Goal: Obtain resource: Download file/media

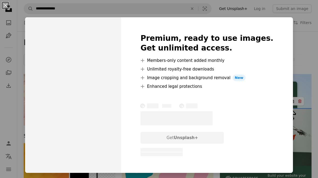
scroll to position [4942, 0]
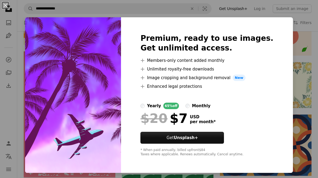
click at [275, 27] on div "Premium, ready to use images. Get unlimited access. A plus sign Members-only co…" at bounding box center [207, 94] width 172 height 155
click at [6, 2] on button "An X shape" at bounding box center [5, 5] width 6 height 6
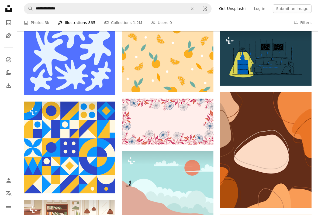
scroll to position [8318, 0]
click at [288, 130] on img at bounding box center [266, 149] width 92 height 115
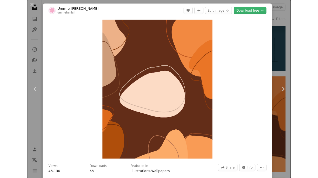
scroll to position [8333, 0]
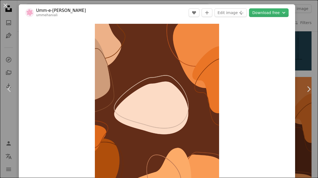
click at [3, 3] on button "An X shape" at bounding box center [5, 5] width 6 height 6
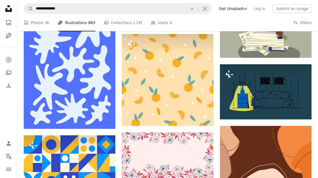
scroll to position [8274, 0]
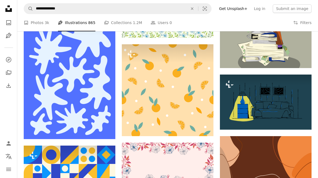
click at [189, 80] on img at bounding box center [168, 90] width 92 height 92
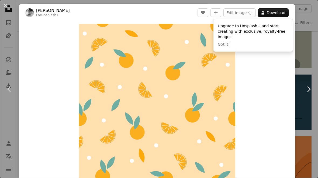
click at [250, 12] on button "Edit image Plus sign for Unsplash+" at bounding box center [240, 12] width 32 height 9
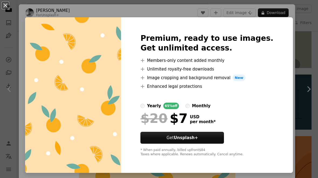
click at [3, 6] on button "An X shape" at bounding box center [5, 5] width 6 height 6
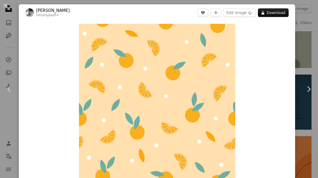
click at [279, 14] on button "A lock Download" at bounding box center [273, 12] width 31 height 9
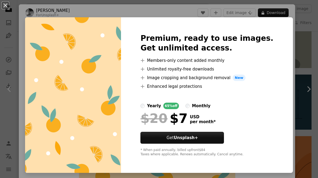
click at [3, 4] on button "An X shape" at bounding box center [5, 5] width 6 height 6
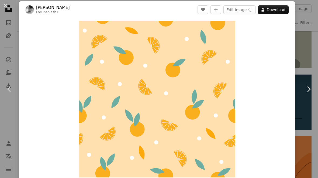
scroll to position [2, 0]
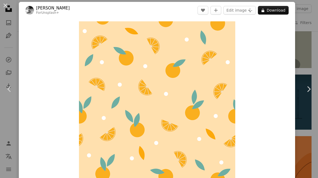
click at [8, 6] on button "An X shape" at bounding box center [5, 5] width 6 height 6
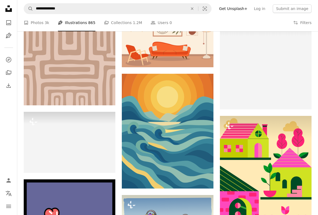
scroll to position [9172, 0]
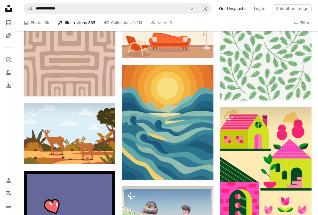
click at [198, 130] on img at bounding box center [168, 122] width 92 height 115
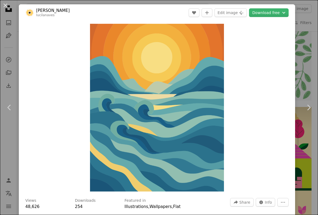
click at [281, 10] on button "Download free Chevron down" at bounding box center [269, 12] width 40 height 9
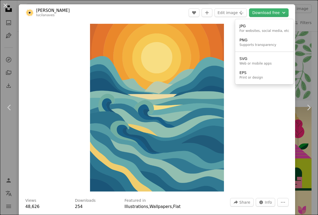
click at [258, 111] on dialog "An X shape Chevron left Chevron right [PERSON_NAME] lucilanaves A heart A plus …" at bounding box center [159, 107] width 318 height 215
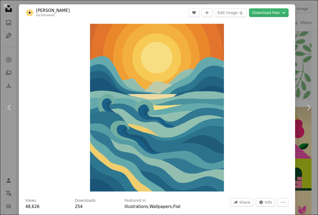
click at [2, 7] on button "An X shape" at bounding box center [5, 5] width 6 height 6
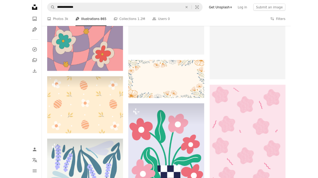
scroll to position [13812, 0]
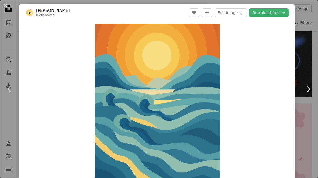
scroll to position [13404, 0]
